Goal: Find contact information: Find contact information

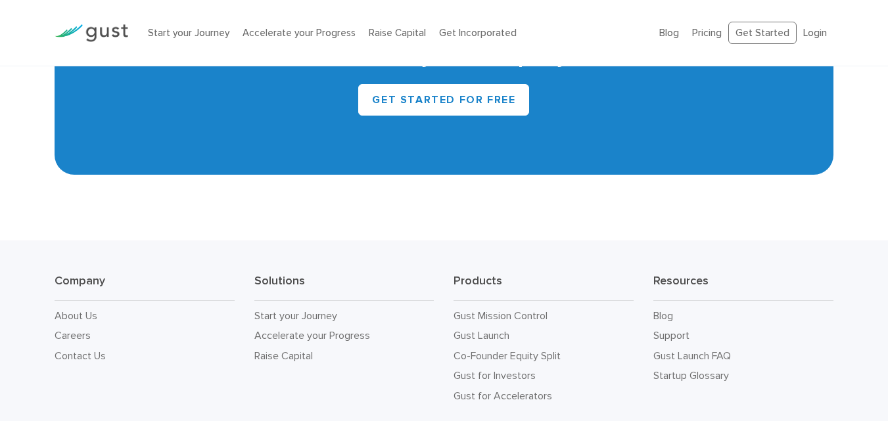
scroll to position [5903, 0]
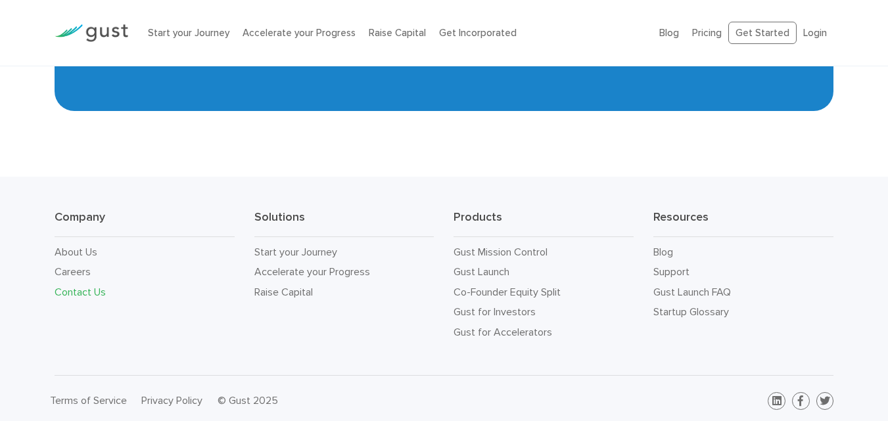
click at [88, 286] on link "Contact Us" at bounding box center [80, 292] width 51 height 12
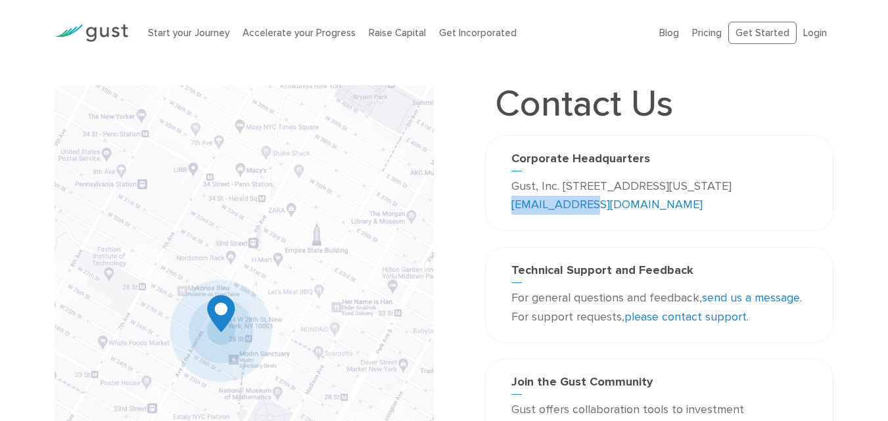
drag, startPoint x: 649, startPoint y: 202, endPoint x: 568, endPoint y: 204, distance: 80.8
click at [568, 204] on p "Gust, Inc. [STREET_ADDRESS][US_STATE] [EMAIL_ADDRESS][DOMAIN_NAME]" at bounding box center [659, 196] width 296 height 38
copy link "[EMAIL_ADDRESS][DOMAIN_NAME]"
click at [568, 204] on p "Gust, Inc. [STREET_ADDRESS][US_STATE] [EMAIL_ADDRESS][DOMAIN_NAME]" at bounding box center [659, 196] width 296 height 38
